Goal: Task Accomplishment & Management: Manage account settings

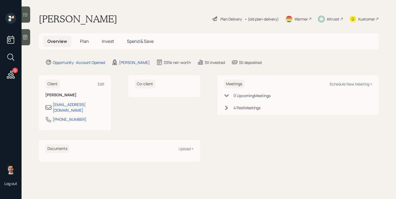
click at [81, 40] on span "Plan" at bounding box center [84, 41] width 9 height 6
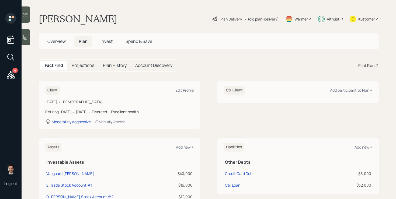
click at [57, 44] on h5 "Overview" at bounding box center [56, 42] width 27 height 12
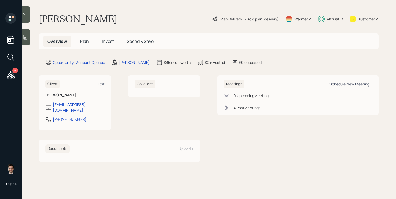
click at [353, 84] on div "Schedule New Meeting +" at bounding box center [350, 83] width 43 height 5
select select "ef6b64e1-8f62-4a74-b865-a7df4b35b836"
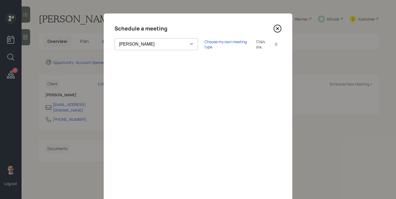
click at [277, 27] on icon at bounding box center [277, 29] width 8 height 8
